Goal: Task Accomplishment & Management: Manage account settings

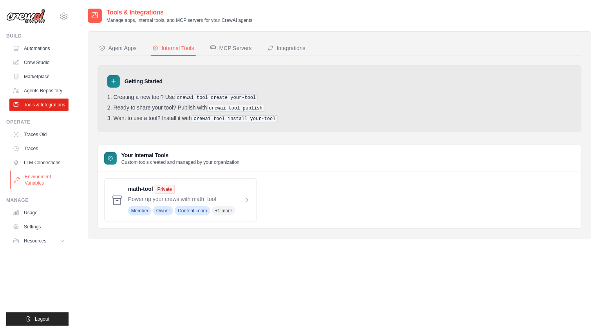
click at [40, 175] on link "Environment Variables" at bounding box center [39, 180] width 59 height 19
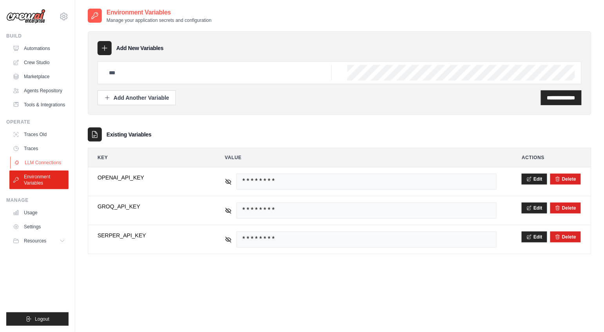
click at [44, 162] on link "LLM Connections" at bounding box center [39, 163] width 59 height 13
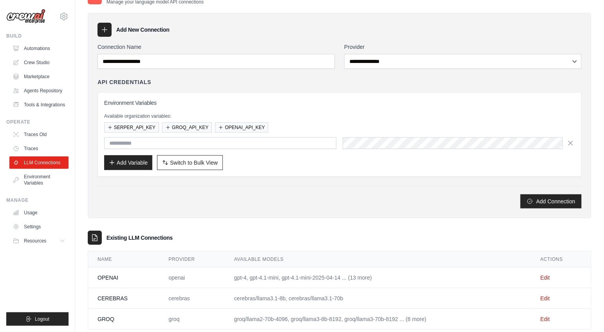
scroll to position [18, 0]
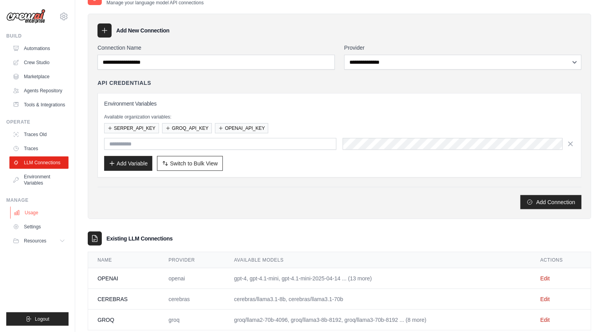
click at [36, 211] on link "Usage" at bounding box center [39, 213] width 59 height 13
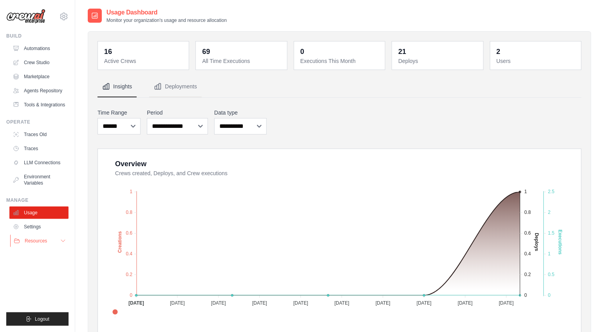
click at [61, 241] on icon at bounding box center [63, 241] width 6 height 6
click at [27, 239] on span "Resources" at bounding box center [36, 241] width 22 height 6
click at [31, 227] on link "Settings" at bounding box center [39, 227] width 59 height 13
